Goal: Information Seeking & Learning: Learn about a topic

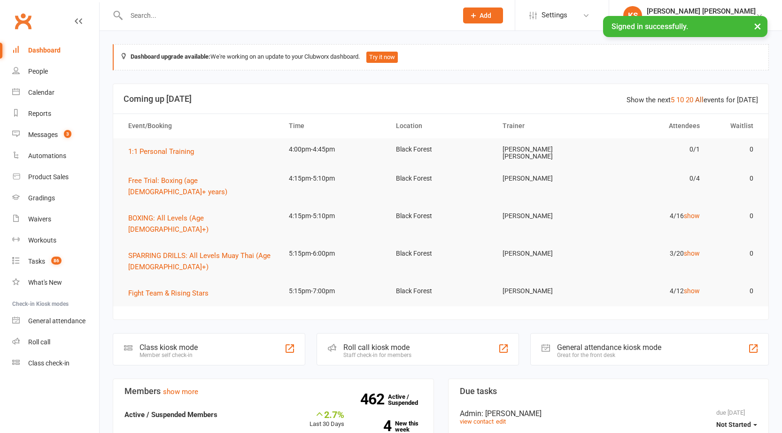
click at [702, 101] on link "All" at bounding box center [699, 100] width 8 height 8
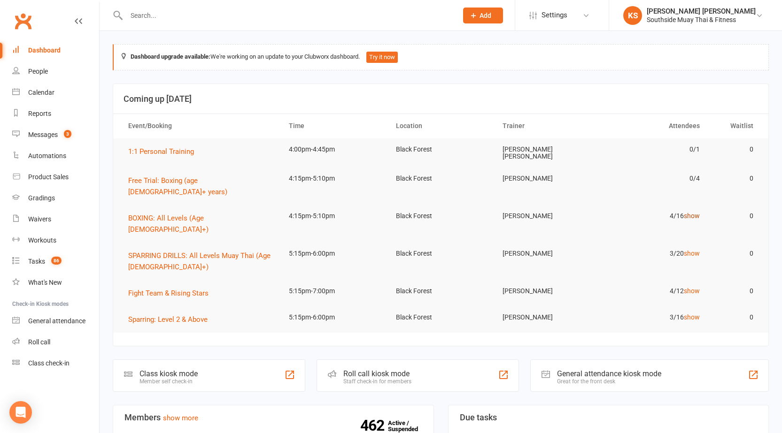
click at [687, 212] on link "show" at bounding box center [692, 216] width 16 height 8
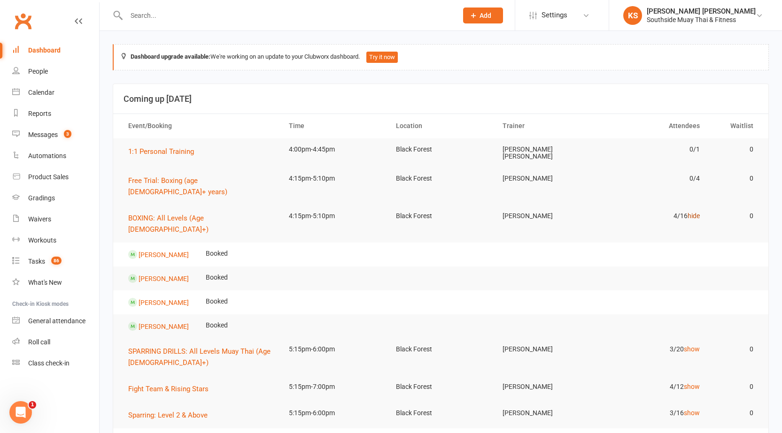
click at [691, 212] on link "hide" at bounding box center [693, 216] width 12 height 8
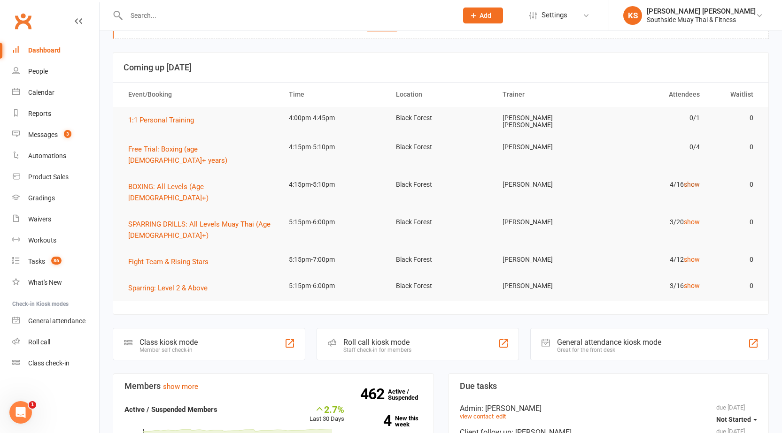
scroll to position [47, 0]
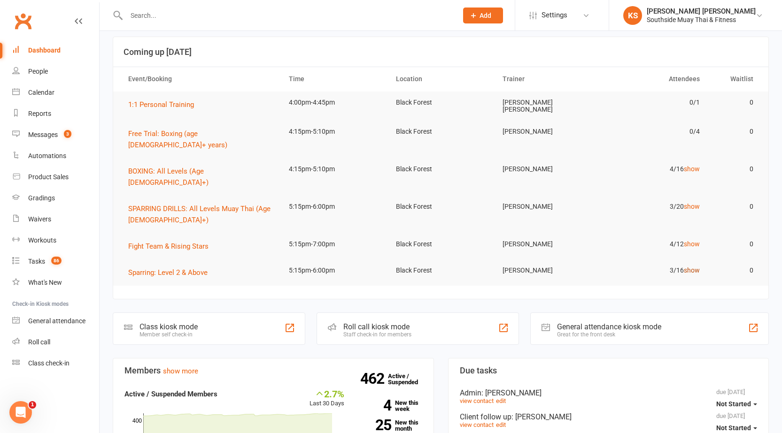
click at [697, 267] on link "show" at bounding box center [692, 271] width 16 height 8
click at [694, 233] on td "4/12 show" at bounding box center [654, 244] width 107 height 22
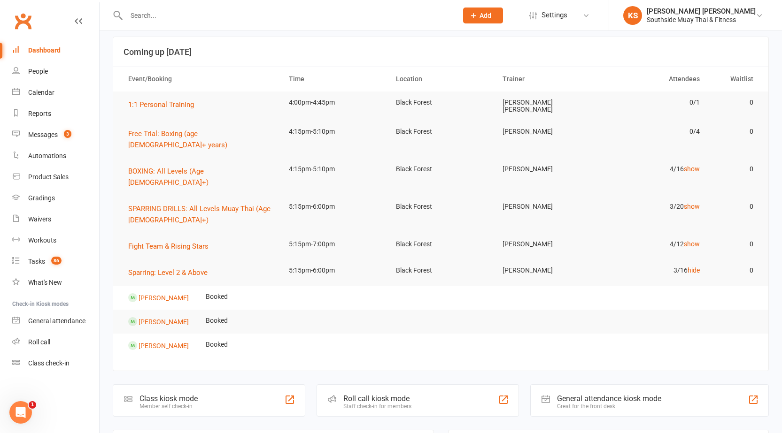
click at [686, 260] on td "3/16 hide" at bounding box center [654, 271] width 107 height 22
click at [695, 260] on tr "Sparring: Level 2 & Above 5:15pm-6:00pm Black Forest Florin Preda 3/16 hide 0" at bounding box center [440, 273] width 655 height 26
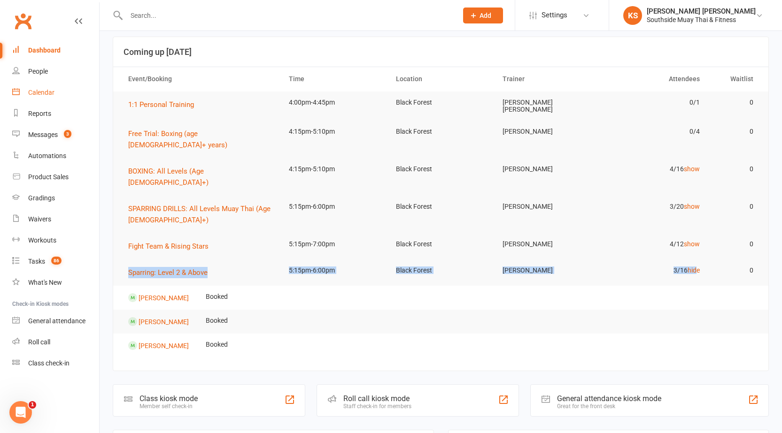
click at [45, 82] on link "Calendar" at bounding box center [55, 92] width 87 height 21
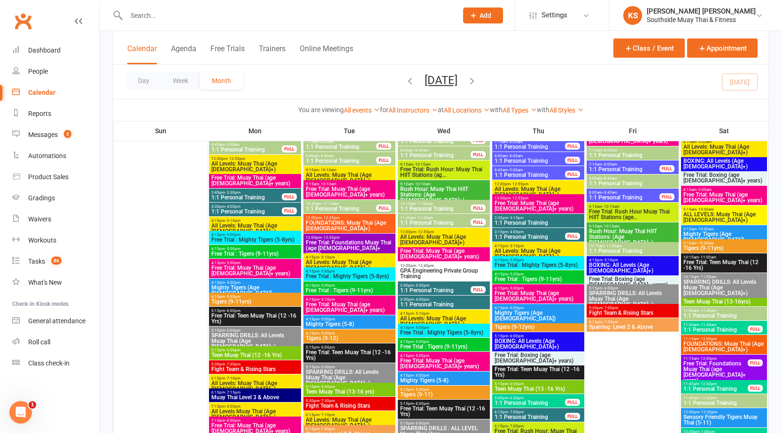
scroll to position [94, 0]
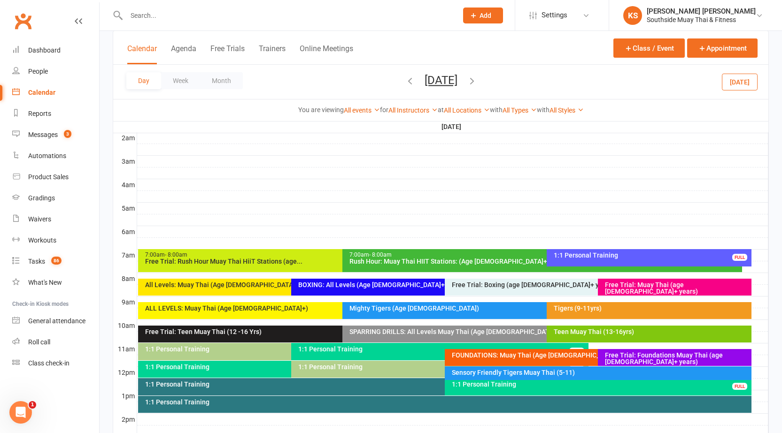
scroll to position [122, 0]
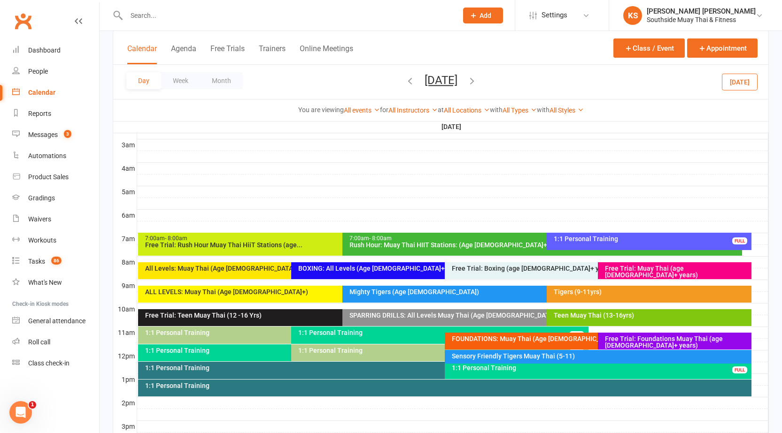
click at [425, 300] on div "Mighty Tigers (Age 5-8)" at bounding box center [542, 294] width 400 height 17
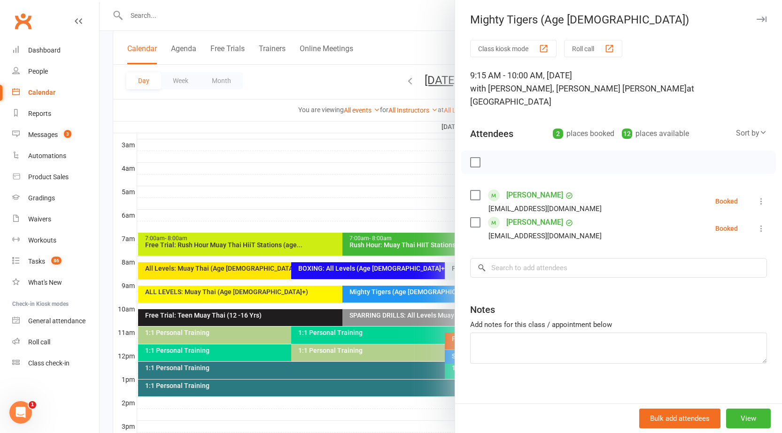
click at [408, 303] on div at bounding box center [441, 216] width 682 height 433
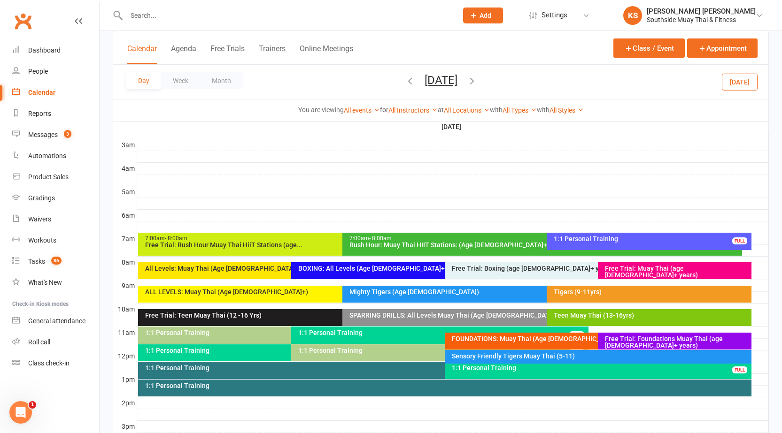
click at [554, 298] on div "Tigers (9-11yrs)" at bounding box center [648, 294] width 204 height 17
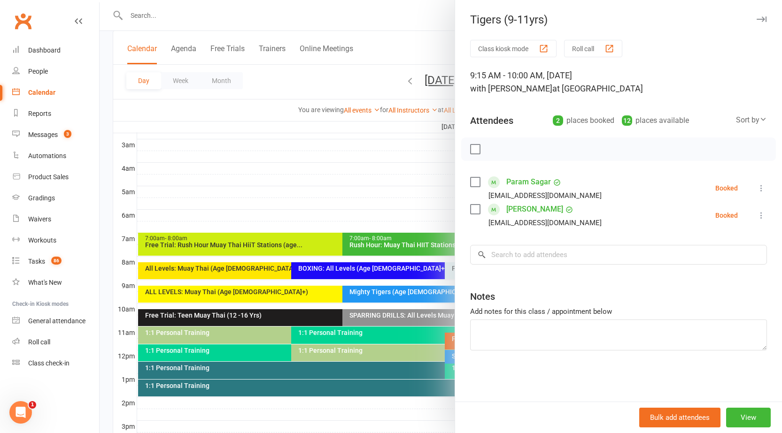
click at [425, 302] on div at bounding box center [441, 216] width 682 height 433
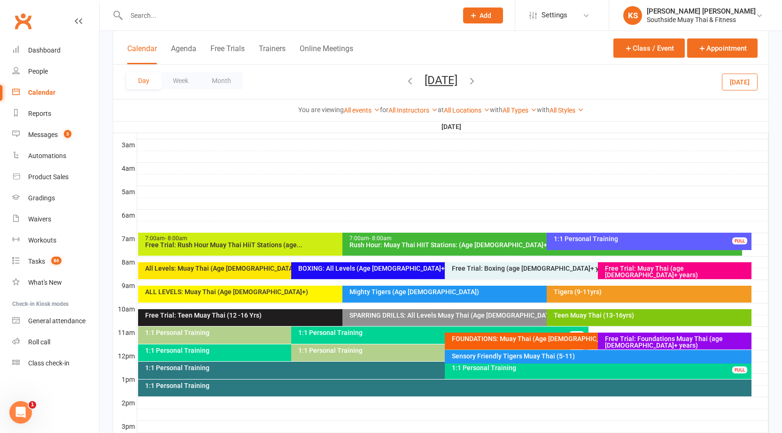
click at [298, 315] on div "Free Trial: Teen Muay Thai (12 -16 Yrs)" at bounding box center [340, 315] width 391 height 7
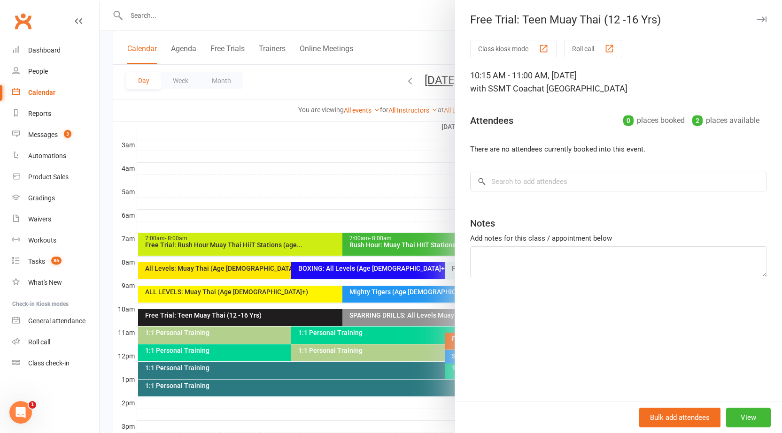
click at [298, 316] on div at bounding box center [441, 216] width 682 height 433
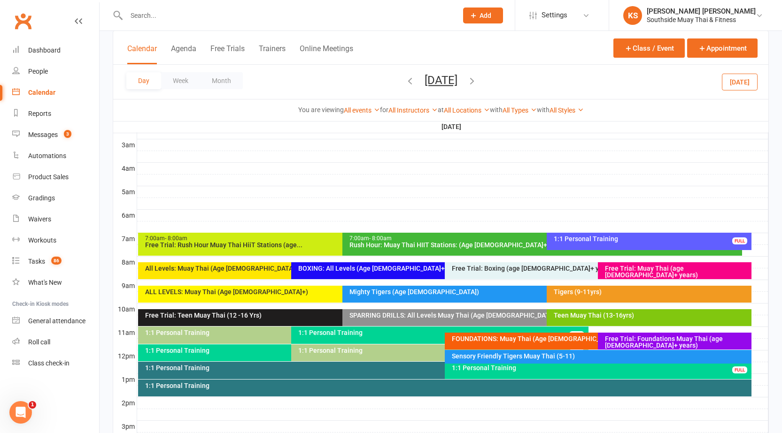
click at [584, 318] on div "Teen Muay Thai (13-16yrs)" at bounding box center [651, 315] width 196 height 7
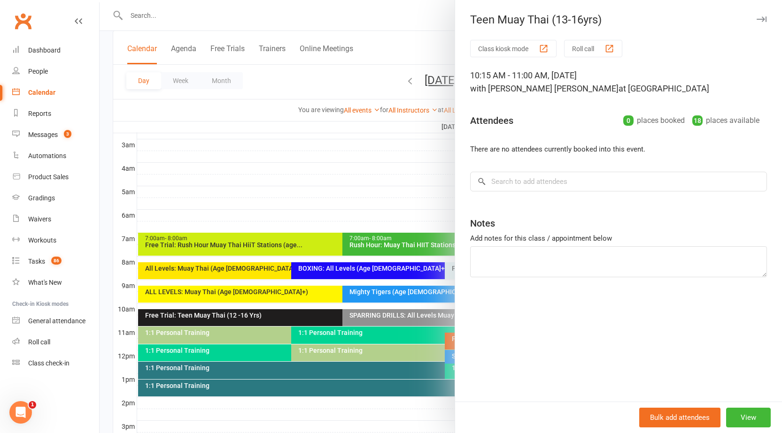
click at [407, 315] on div at bounding box center [441, 216] width 682 height 433
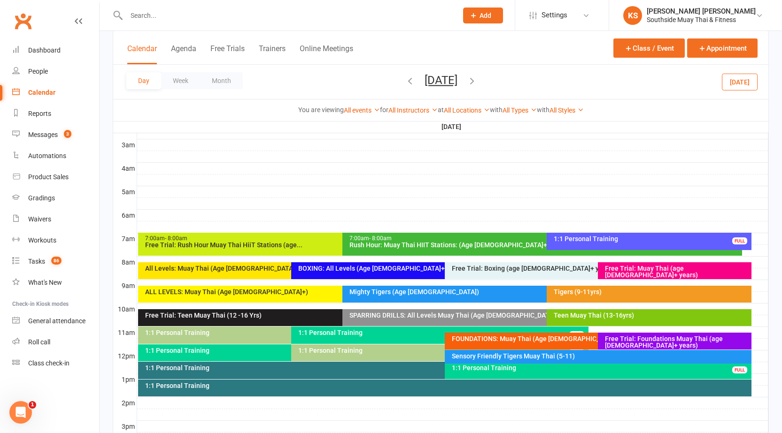
click at [702, 342] on div "Free Trial: Foundations Muay Thai (age 13+ years)" at bounding box center [676, 342] width 145 height 13
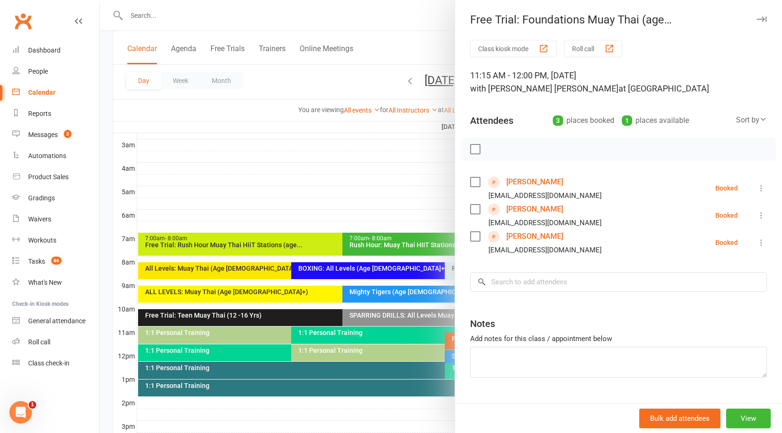
click at [262, 185] on div at bounding box center [441, 216] width 682 height 433
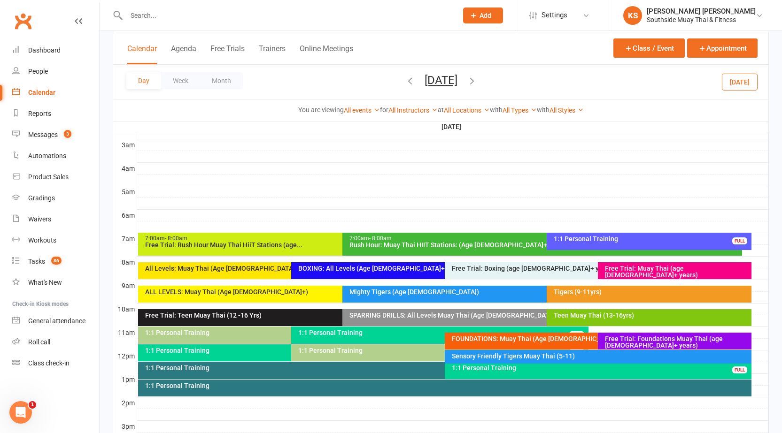
click at [551, 338] on div "FOUNDATIONS: Muay Thai (Age 13+)" at bounding box center [595, 339] width 289 height 7
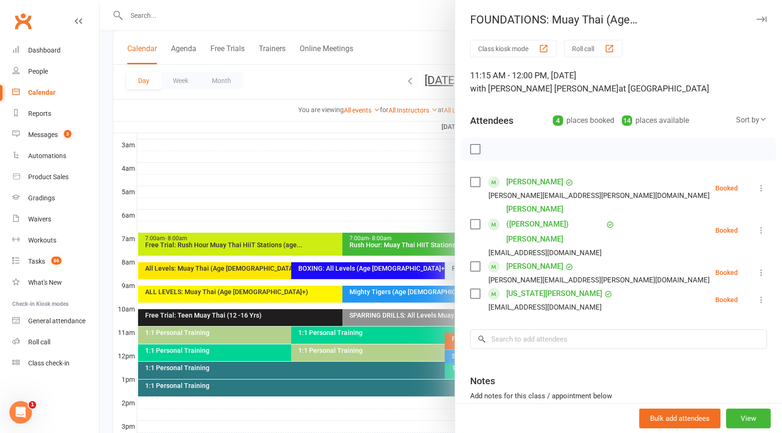
click at [354, 161] on div at bounding box center [441, 216] width 682 height 433
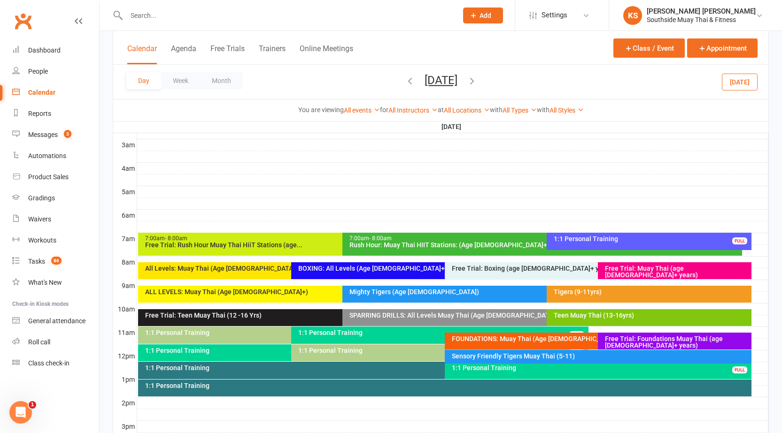
click at [253, 372] on div "1:1 Personal Training FULL" at bounding box center [440, 370] width 604 height 17
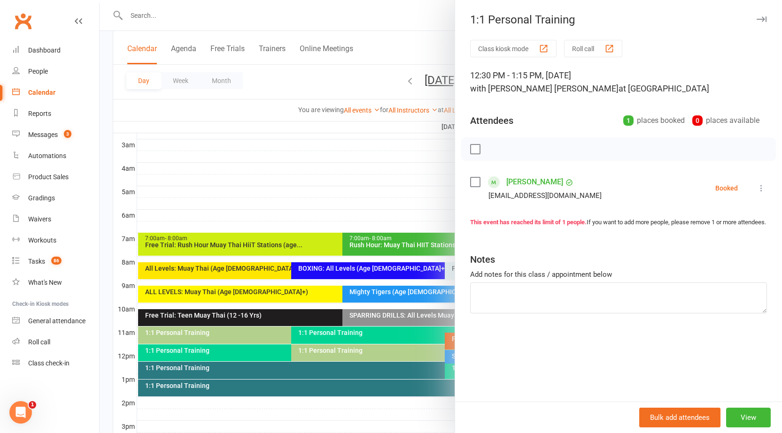
click at [266, 375] on div at bounding box center [441, 216] width 682 height 433
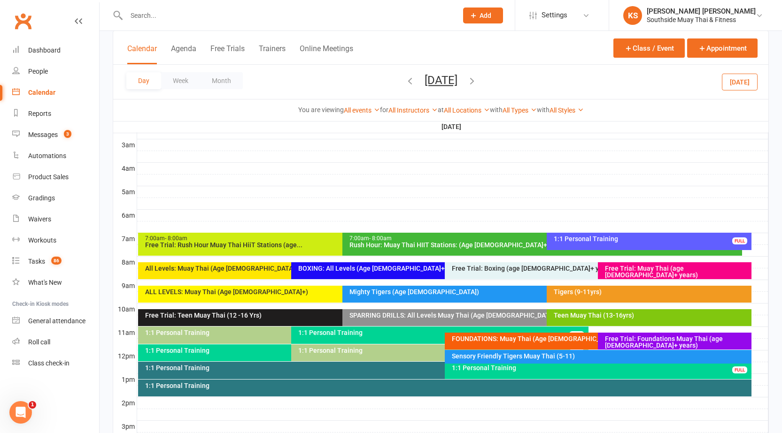
click at [488, 388] on div "1:1 Personal Training" at bounding box center [447, 386] width 605 height 7
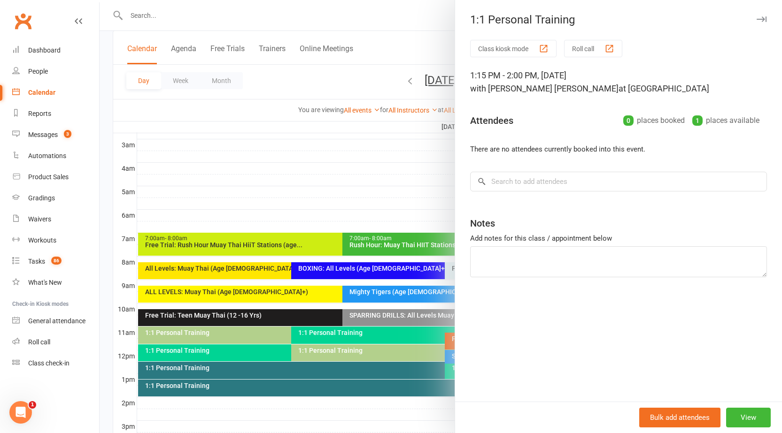
click at [419, 397] on div at bounding box center [441, 216] width 682 height 433
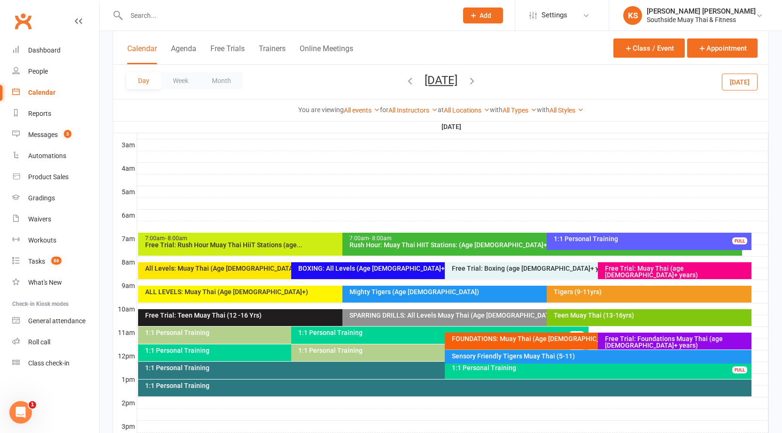
click at [378, 370] on div "1:1 Personal Training" at bounding box center [442, 368] width 595 height 7
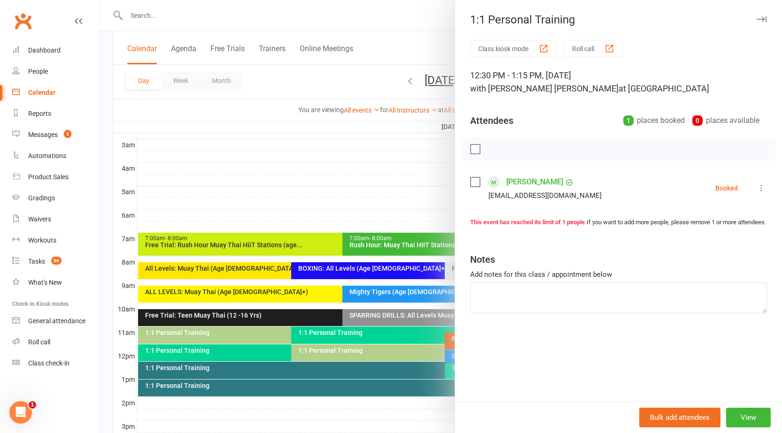
click at [377, 400] on div at bounding box center [441, 216] width 682 height 433
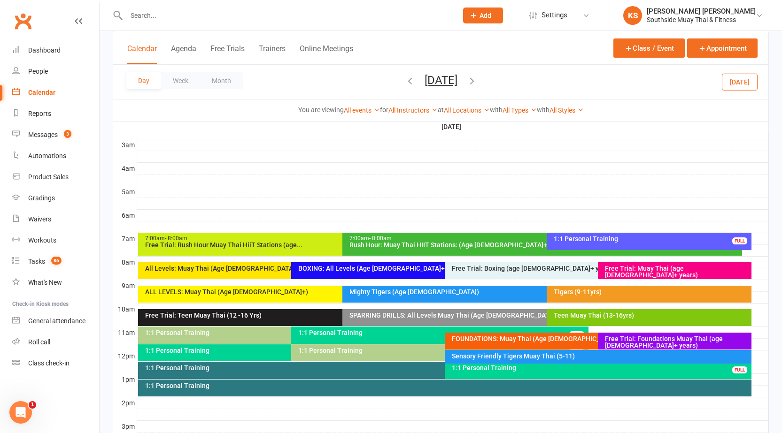
click at [389, 392] on div "1:1 Personal Training" at bounding box center [444, 388] width 613 height 17
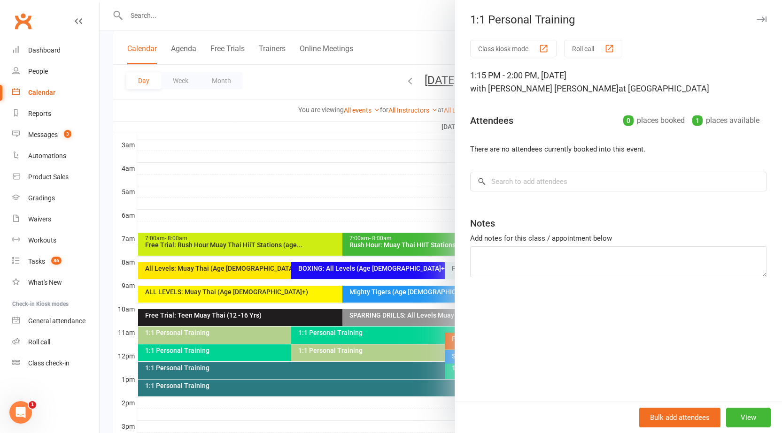
click at [386, 400] on div at bounding box center [441, 216] width 682 height 433
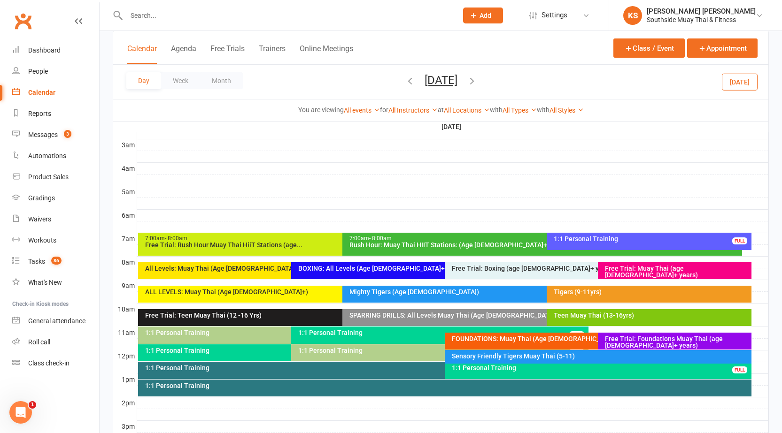
click at [485, 375] on div "1:1 Personal Training FULL" at bounding box center [598, 370] width 307 height 17
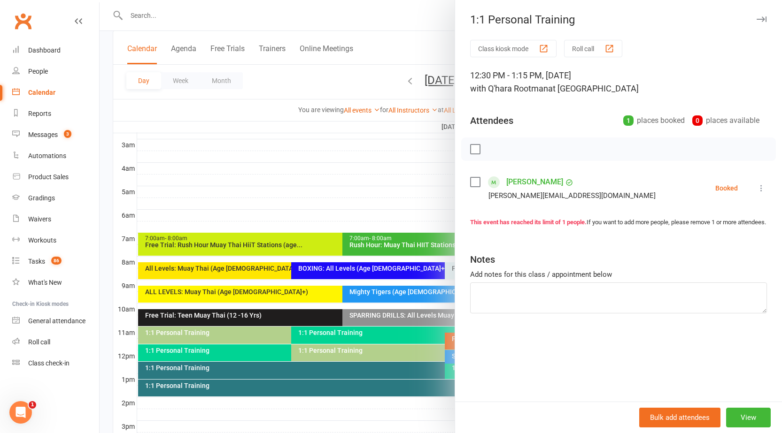
click at [324, 369] on div at bounding box center [441, 216] width 682 height 433
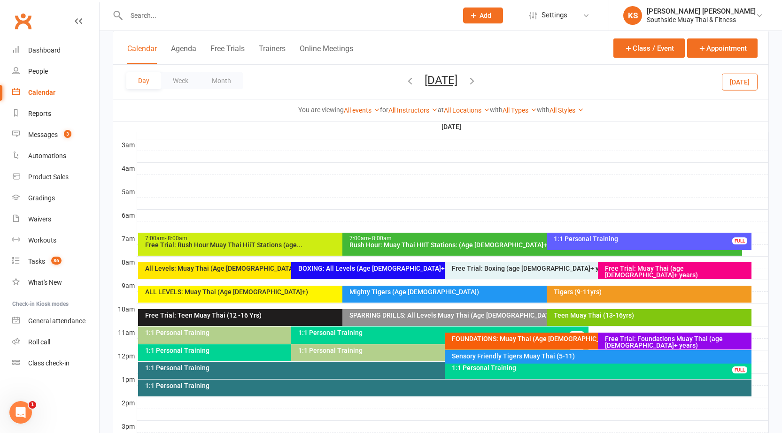
click at [458, 359] on div "Sensory Friendly Tigers Muay Thai (5-11)" at bounding box center [600, 356] width 298 height 7
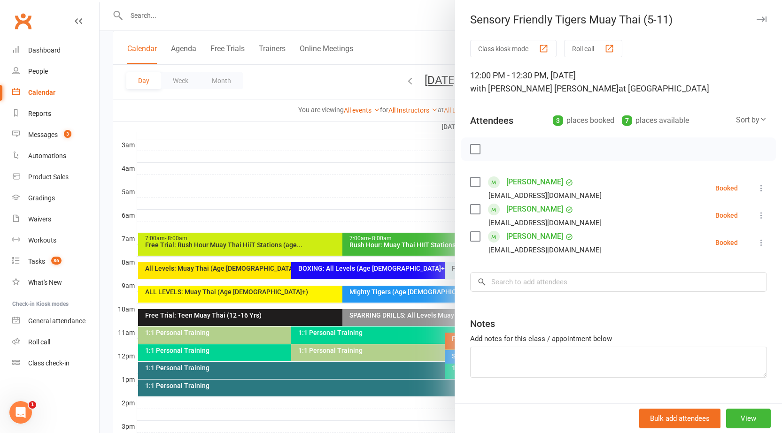
click at [415, 370] on div at bounding box center [441, 216] width 682 height 433
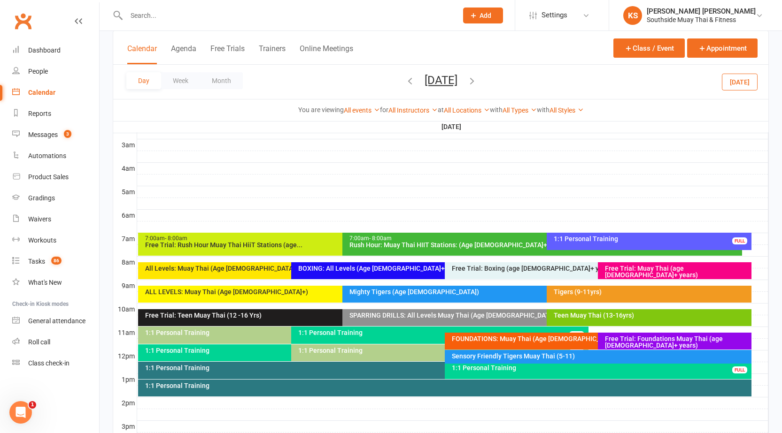
click at [183, 369] on div "1:1 Personal Training" at bounding box center [442, 368] width 595 height 7
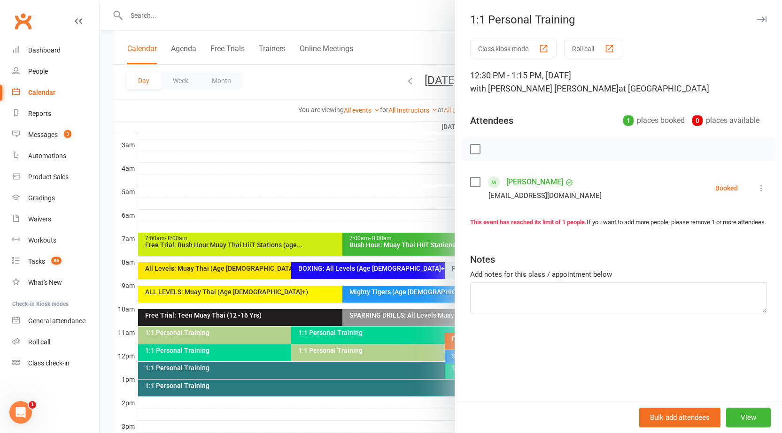
click at [182, 379] on div at bounding box center [441, 216] width 682 height 433
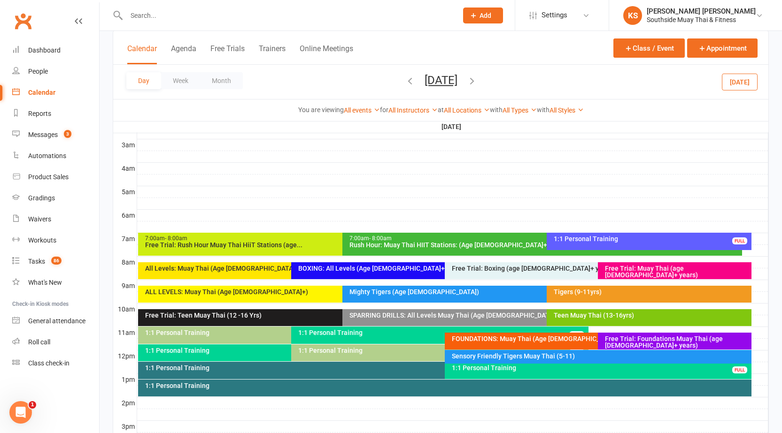
click at [183, 387] on div "1:1 Personal Training" at bounding box center [447, 386] width 605 height 7
